Goal: Information Seeking & Learning: Learn about a topic

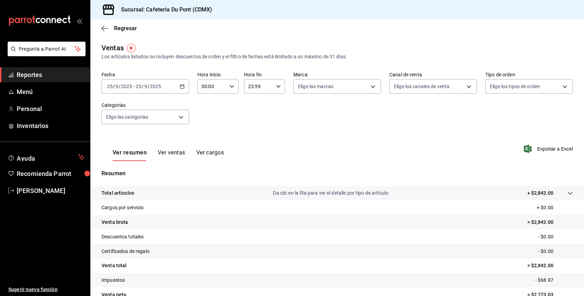
click at [180, 158] on button "Ver ventas" at bounding box center [171, 155] width 27 height 12
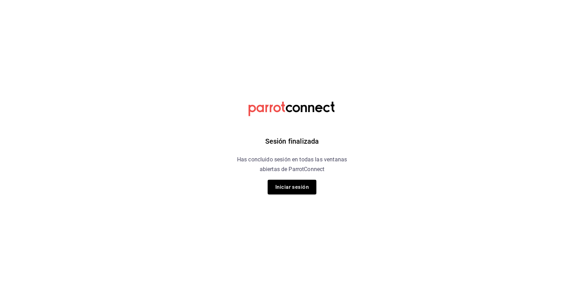
click at [292, 173] on h6 "Has concluido sesión en todas las ventanas abiertas de ParrotConnect" at bounding box center [291, 164] width 127 height 19
click at [292, 187] on button "Iniciar sesión" at bounding box center [292, 187] width 49 height 15
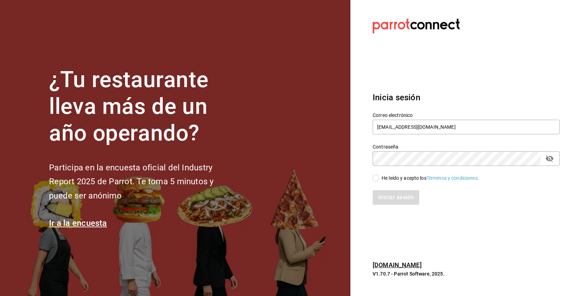
click at [376, 178] on input "He leído y acepto los Términos y condiciones." at bounding box center [375, 178] width 6 height 6
checkbox input "true"
click at [389, 200] on button "Iniciar sesión" at bounding box center [395, 197] width 47 height 15
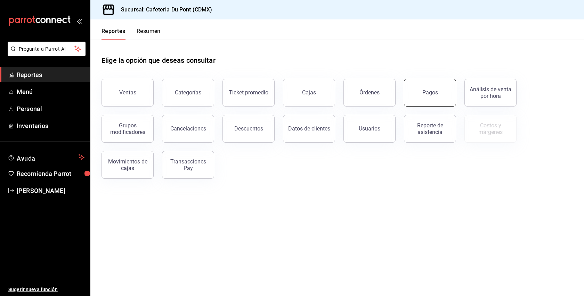
click at [424, 95] on div "Pagos" at bounding box center [430, 92] width 16 height 7
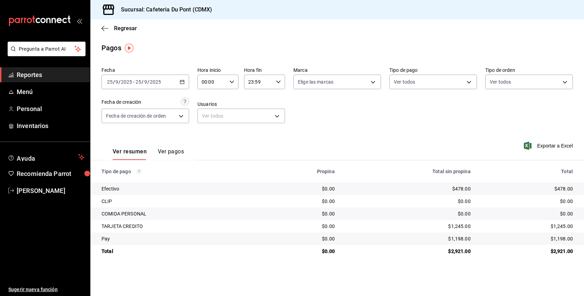
click at [40, 75] on span "Reportes" at bounding box center [51, 74] width 68 height 9
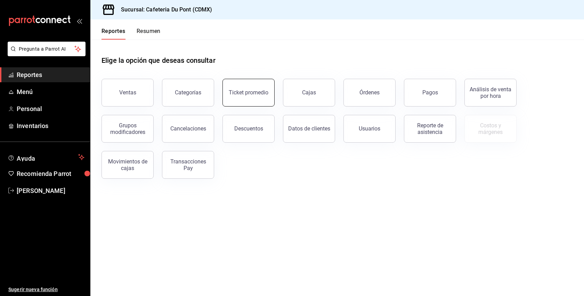
click at [264, 87] on button "Ticket promedio" at bounding box center [248, 93] width 52 height 28
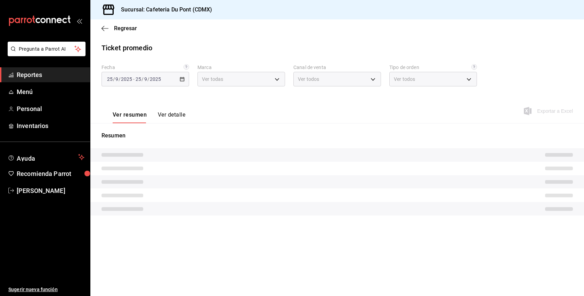
type input "03234600-dbf0-4e52-b833-2cd86aed28b4"
type input "PARROT,UBER_EATS,RAPPI,DIDI_FOOD,ONLINE"
type input "0ce72c52-b891-47b5-a7af-ebee1e7ff429,EXTERNAL"
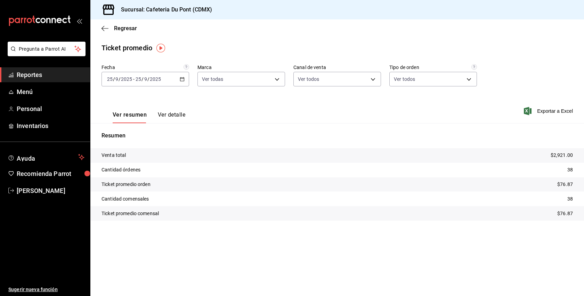
click at [26, 79] on span "Reportes" at bounding box center [51, 74] width 68 height 9
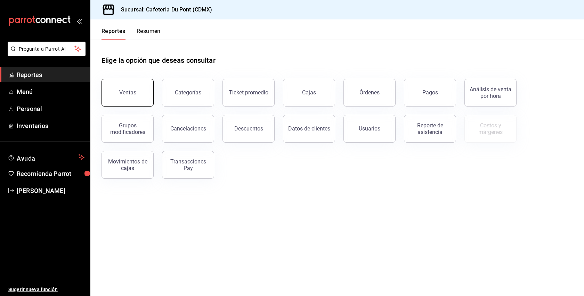
click at [127, 97] on button "Ventas" at bounding box center [127, 93] width 52 height 28
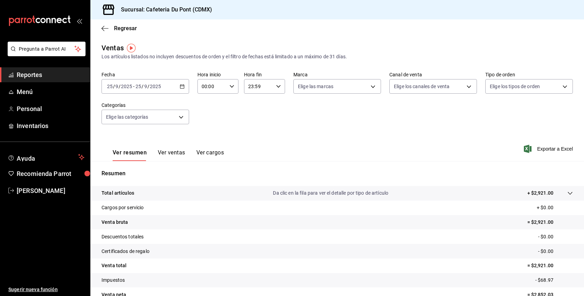
click at [34, 76] on span "Reportes" at bounding box center [51, 74] width 68 height 9
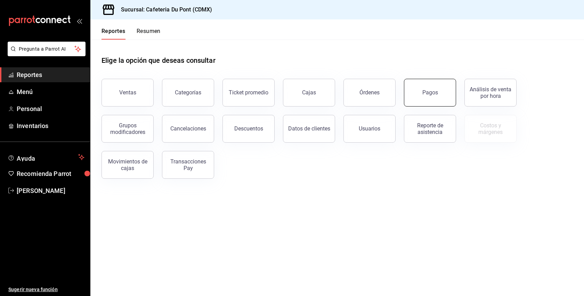
click at [443, 94] on button "Pagos" at bounding box center [430, 93] width 52 height 28
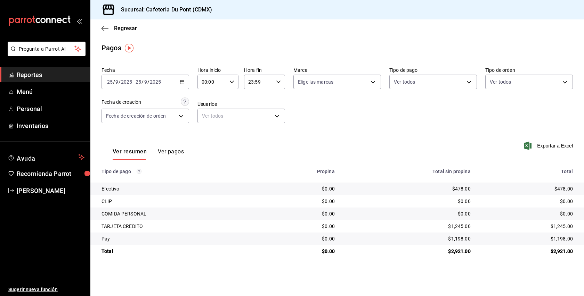
click at [63, 75] on span "Reportes" at bounding box center [51, 74] width 68 height 9
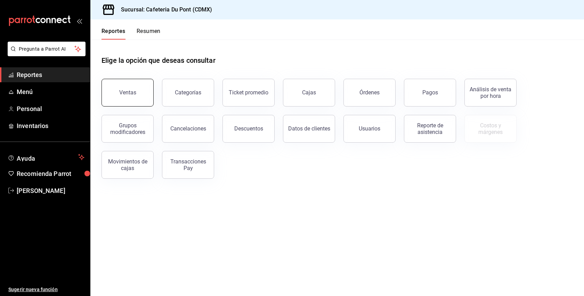
click at [120, 95] on div "Ventas" at bounding box center [127, 92] width 17 height 7
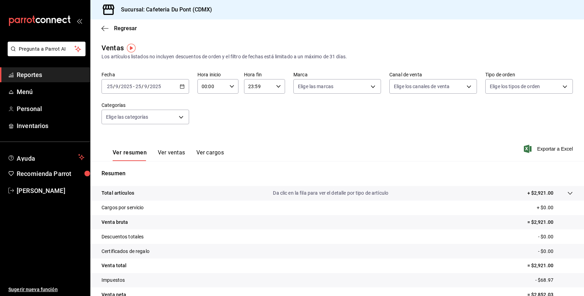
click at [178, 153] on button "Ver ventas" at bounding box center [171, 155] width 27 height 12
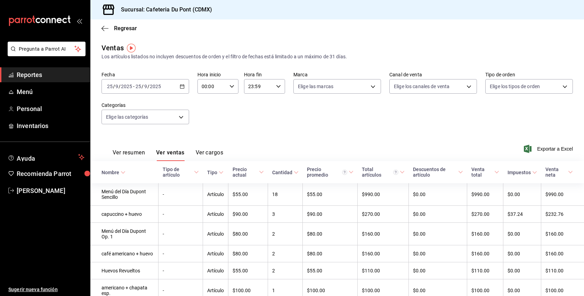
click at [202, 183] on th "Tipo de artículo" at bounding box center [180, 172] width 44 height 22
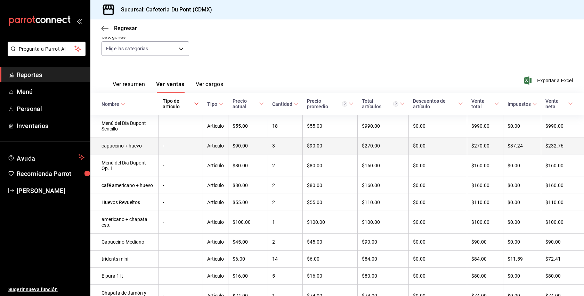
scroll to position [69, 0]
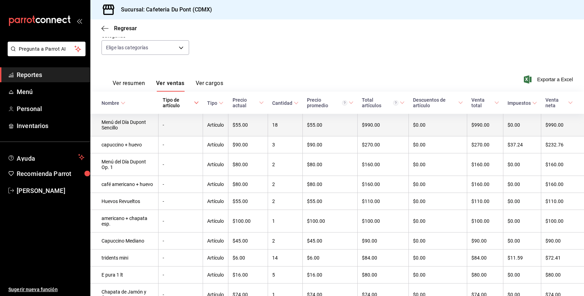
click at [259, 132] on td "$55.00" at bounding box center [248, 125] width 40 height 23
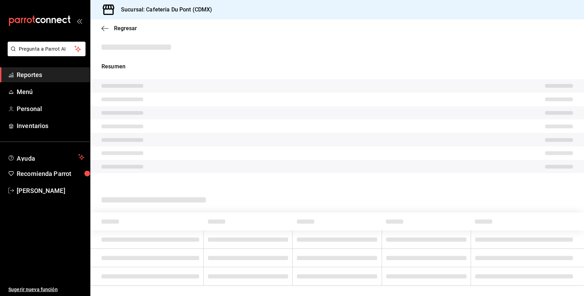
click at [259, 132] on tr at bounding box center [336, 127] width 493 height 14
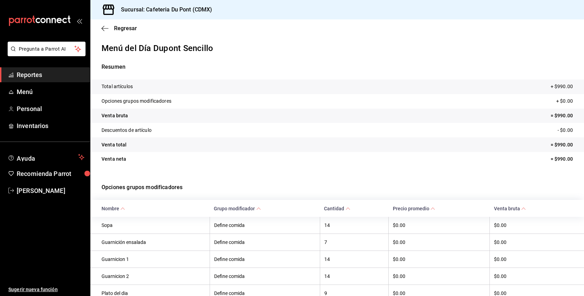
click at [259, 132] on tr "Descuentos de artículo - $0.00" at bounding box center [336, 130] width 493 height 15
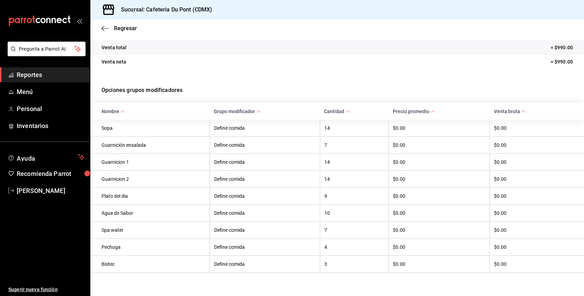
scroll to position [104, 0]
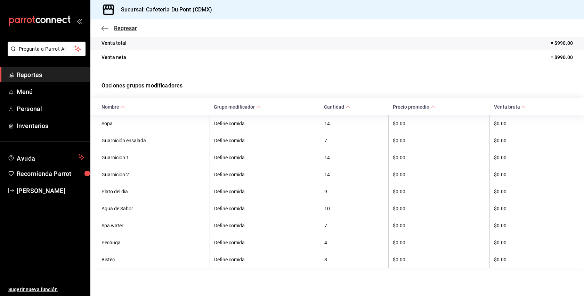
click at [132, 30] on span "Regresar" at bounding box center [125, 28] width 23 height 7
click at [131, 28] on span "Regresar" at bounding box center [125, 28] width 23 height 7
click at [34, 77] on span "Reportes" at bounding box center [51, 74] width 68 height 9
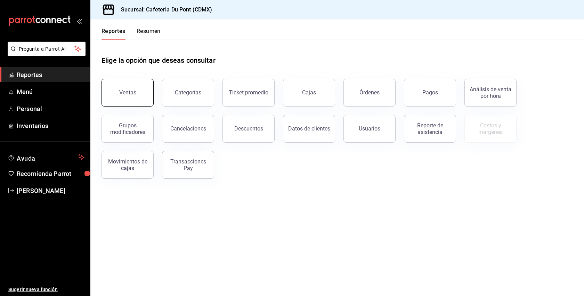
click at [144, 96] on button "Ventas" at bounding box center [127, 93] width 52 height 28
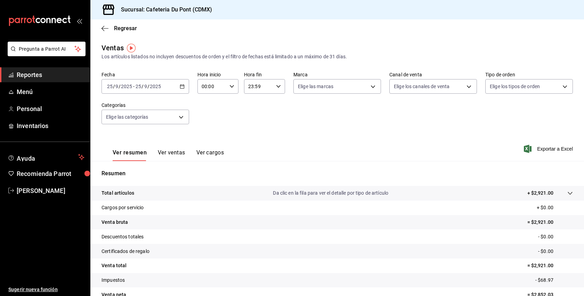
click at [181, 153] on button "Ver ventas" at bounding box center [171, 155] width 27 height 12
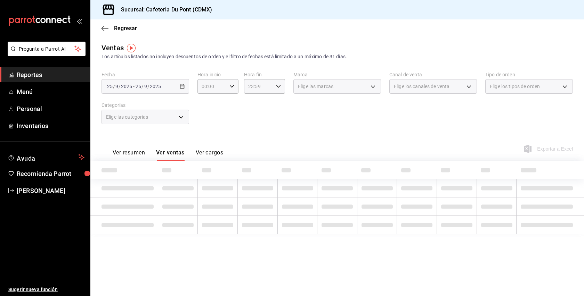
click at [241, 136] on div "Ver resumen Ver ventas Ver cargos Exportar a Excel" at bounding box center [336, 147] width 493 height 28
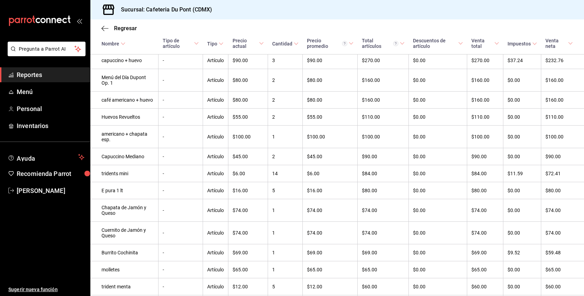
scroll to position [181, 0]
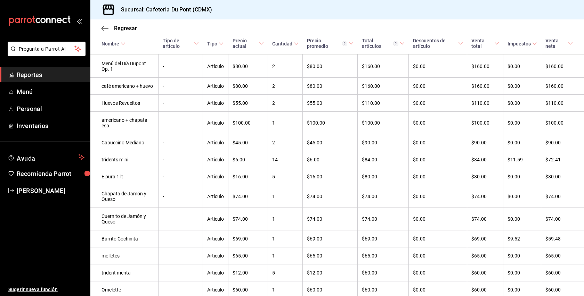
click at [36, 73] on span "Reportes" at bounding box center [51, 74] width 68 height 9
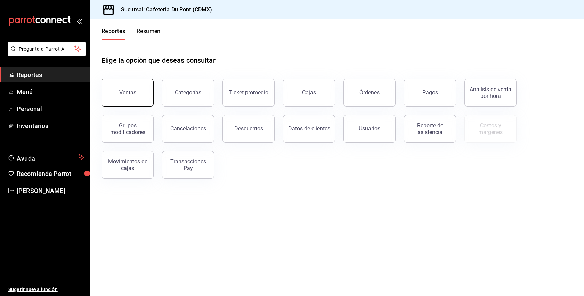
click at [129, 92] on div "Ventas" at bounding box center [127, 92] width 17 height 7
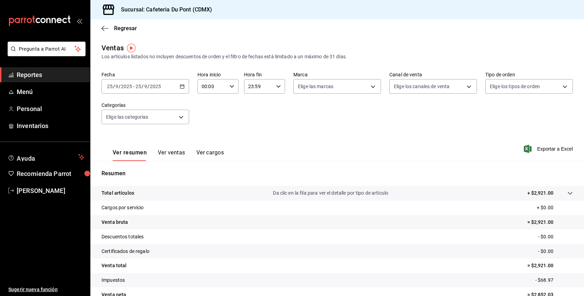
click at [179, 154] on button "Ver ventas" at bounding box center [171, 155] width 27 height 12
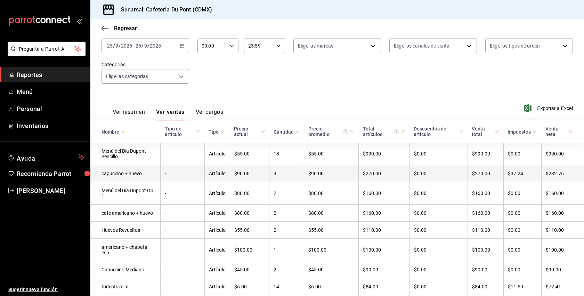
scroll to position [42, 0]
